Goal: Use online tool/utility

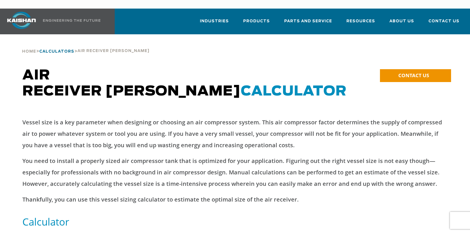
click at [54, 50] on span "Calculators" at bounding box center [56, 52] width 35 height 4
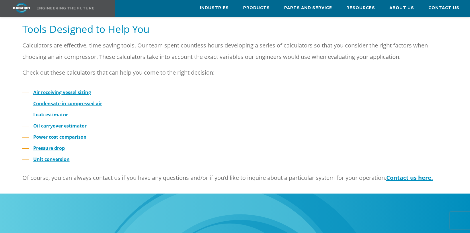
scroll to position [143, 0]
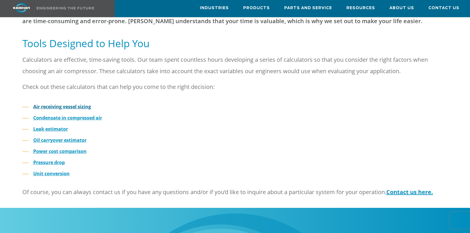
click at [70, 104] on strong "Air receiving vessel sizing" at bounding box center [62, 107] width 58 height 6
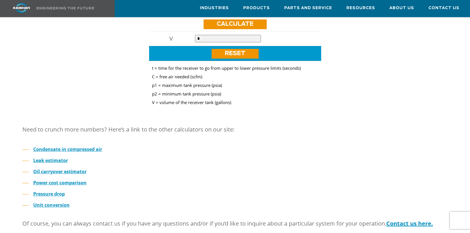
scroll to position [201, 0]
